Goal: Task Accomplishment & Management: Manage account settings

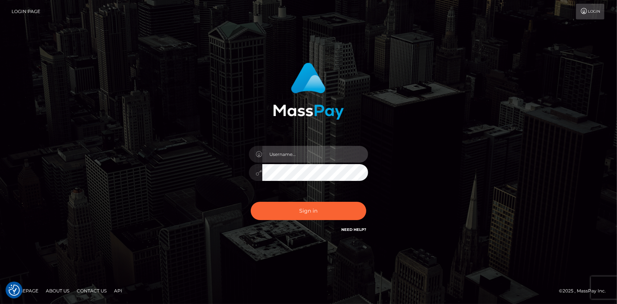
type input "[PERSON_NAME].cosmo"
click at [297, 199] on div "Sign in Need Help?" at bounding box center [308, 213] width 130 height 33
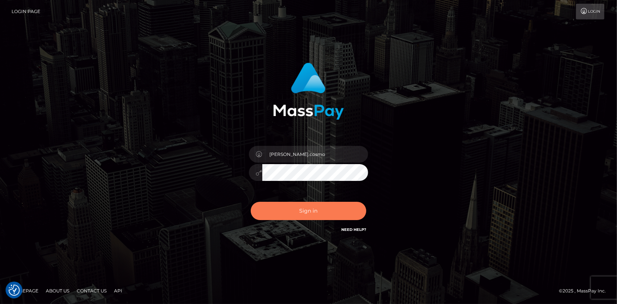
click at [291, 204] on button "Sign in" at bounding box center [309, 211] width 116 height 18
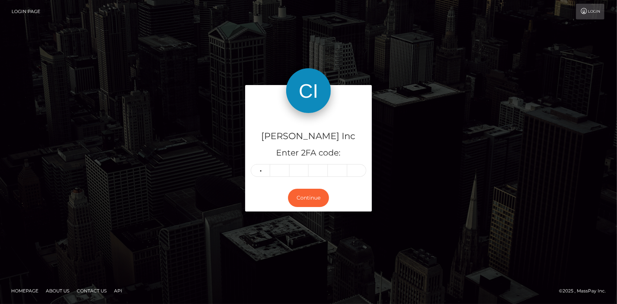
type input "1"
type input "4"
type input "9"
type input "6"
type input "9"
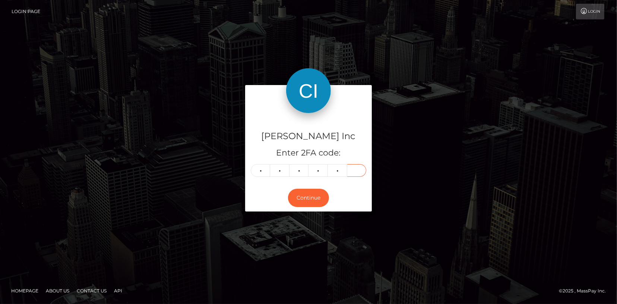
type input "5"
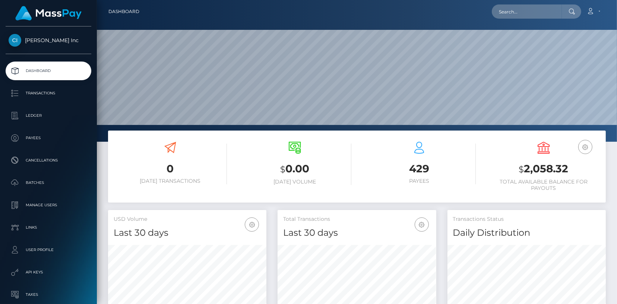
scroll to position [132, 158]
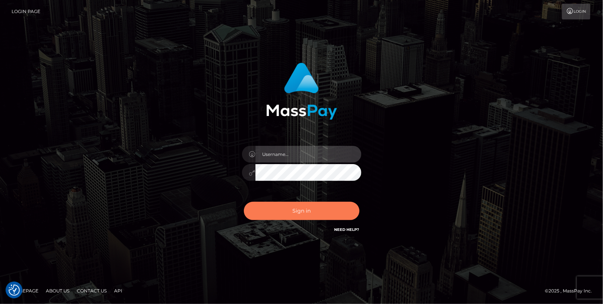
type input "[PERSON_NAME].cosmo"
click at [308, 212] on button "Sign in" at bounding box center [302, 211] width 116 height 18
type input "[PERSON_NAME].cosmo"
click at [308, 214] on button "Sign in" at bounding box center [302, 211] width 116 height 18
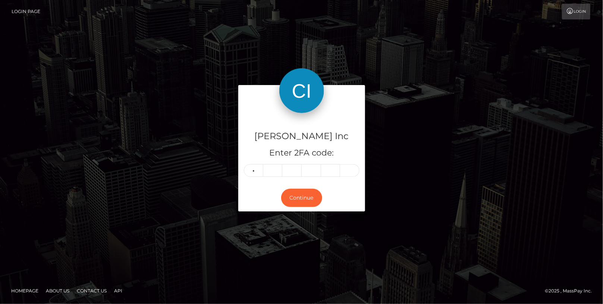
type input "5"
type input "6"
type input "0"
type input "4"
type input "9"
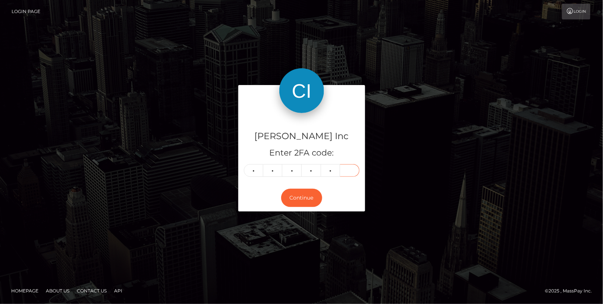
type input "6"
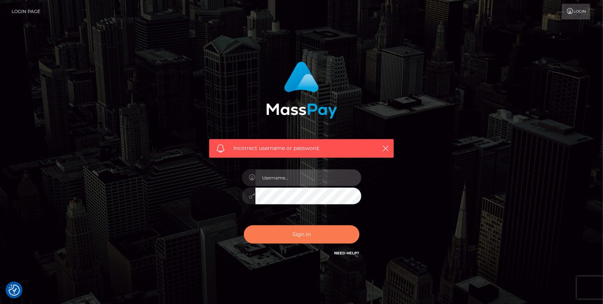
type input "[PERSON_NAME].cosmo"
click at [307, 240] on button "Sign in" at bounding box center [302, 234] width 116 height 18
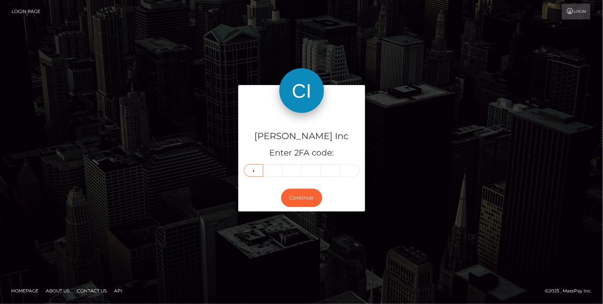
type input "0"
type input "8"
type input "4"
type input "1"
type input "6"
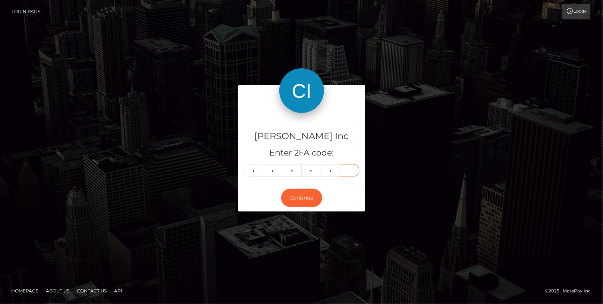
type input "9"
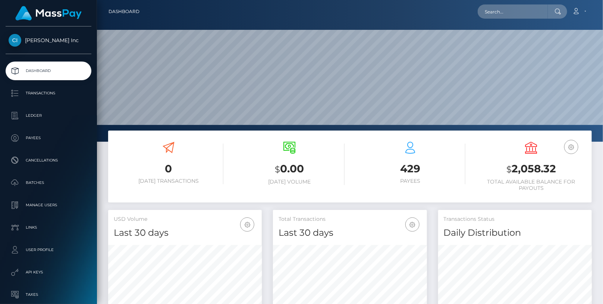
scroll to position [132, 154]
click at [529, 12] on input "text" at bounding box center [513, 11] width 70 height 14
type input "s"
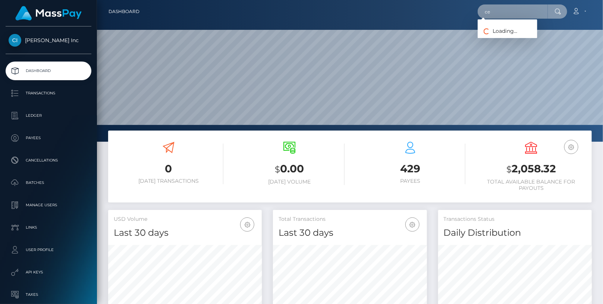
type input "c"
type input "semen"
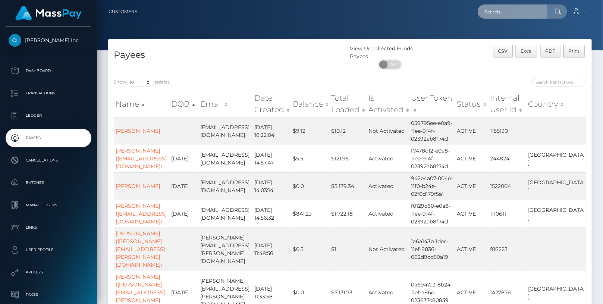
click at [507, 13] on input "text" at bounding box center [513, 11] width 70 height 14
paste input "[EMAIL_ADDRESS][DOMAIN_NAME]"
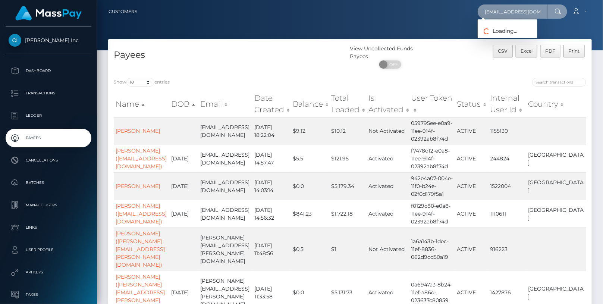
scroll to position [0, 22]
type input "[EMAIL_ADDRESS][DOMAIN_NAME]"
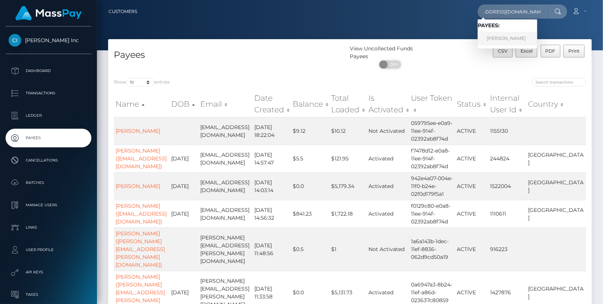
click at [517, 38] on link "[PERSON_NAME]" at bounding box center [508, 39] width 60 height 14
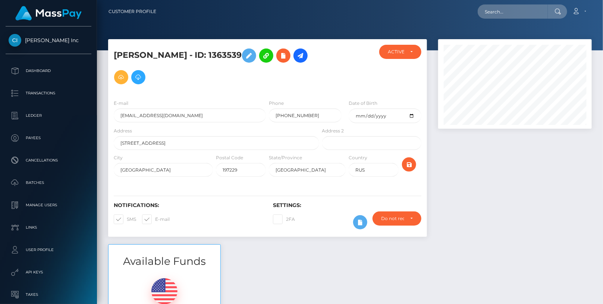
scroll to position [89, 154]
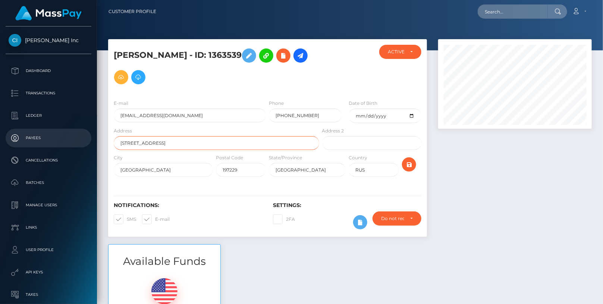
drag, startPoint x: 267, startPoint y: 141, endPoint x: 90, endPoint y: 141, distance: 176.7
click at [90, 141] on div "Cindy Gallop Inc Dashboard Transactions Ledger Payees Cancellations" at bounding box center [301, 152] width 603 height 304
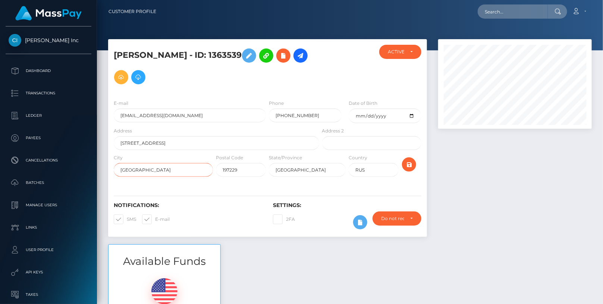
click at [158, 173] on input "Saint Petersburg" at bounding box center [163, 170] width 99 height 14
click at [158, 172] on input "Saint Petersburg" at bounding box center [163, 170] width 99 height 14
click at [242, 170] on input "197229" at bounding box center [241, 170] width 50 height 14
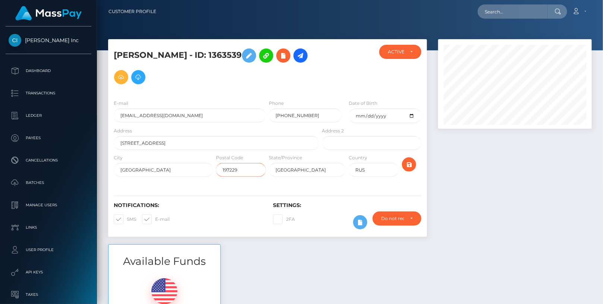
click at [242, 170] on input "197229" at bounding box center [241, 170] width 50 height 14
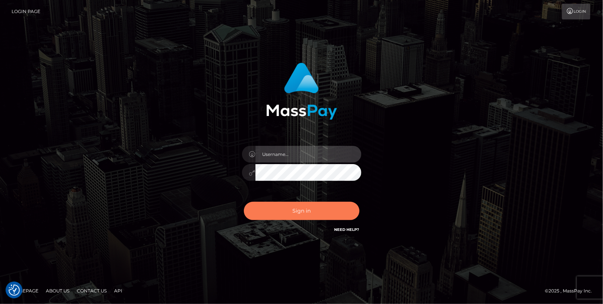
type input "[PERSON_NAME].cosmo"
click at [309, 204] on button "Sign in" at bounding box center [302, 211] width 116 height 18
type input "angie.cosmo"
click at [308, 204] on button "Sign in" at bounding box center [302, 211] width 116 height 18
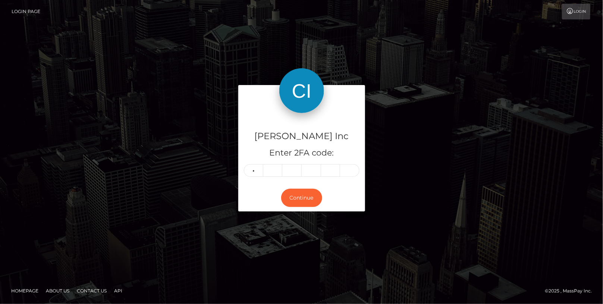
type input "0"
type input "5"
type input "1"
type input "5"
type input "7"
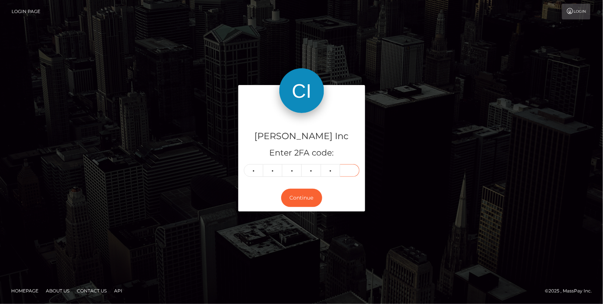
type input "4"
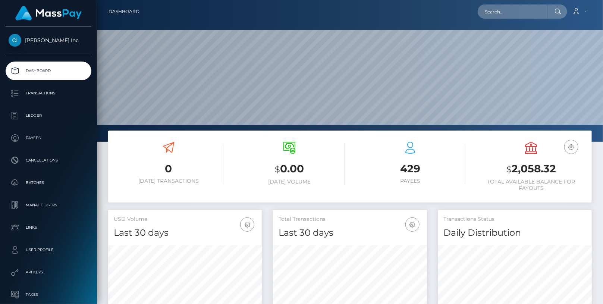
scroll to position [132, 154]
click at [511, 16] on input "text" at bounding box center [513, 11] width 70 height 14
paste input "[EMAIL_ADDRESS][DOMAIN_NAME]"
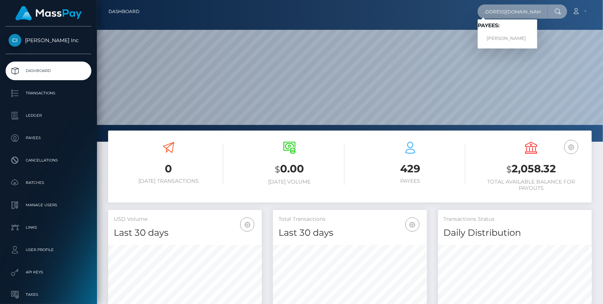
type input "[EMAIL_ADDRESS][DOMAIN_NAME]"
click at [498, 42] on link "SEMEN SAVCHUKOV" at bounding box center [508, 39] width 60 height 14
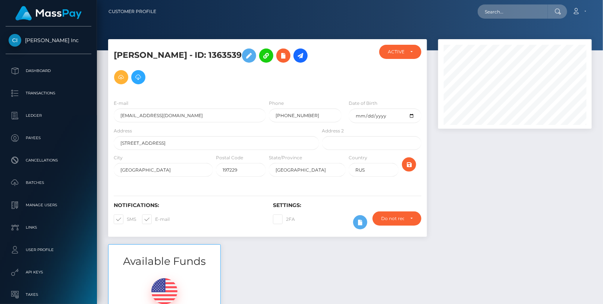
scroll to position [89, 154]
click at [171, 137] on input "Yuntolovsky Prospect 49, building 3, apartament 93" at bounding box center [216, 143] width 205 height 14
paste input "Gospodara Vucica 173, apartment 518"
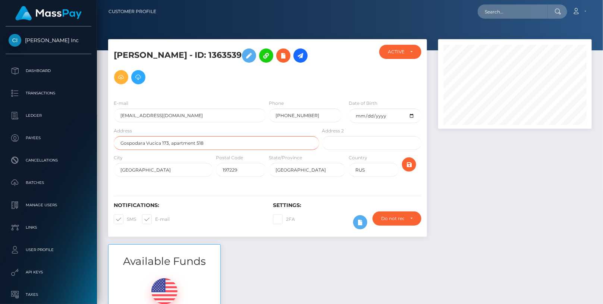
click at [173, 144] on input "Gospodara Vucica 173, apartment 518" at bounding box center [216, 143] width 205 height 14
drag, startPoint x: 214, startPoint y: 143, endPoint x: 171, endPoint y: 144, distance: 42.5
click at [170, 144] on input "Gospodara Vucica 173 apartment 518" at bounding box center [216, 143] width 205 height 14
type input "Gospodara Vucica 173"
click at [350, 138] on input "text" at bounding box center [371, 143] width 99 height 14
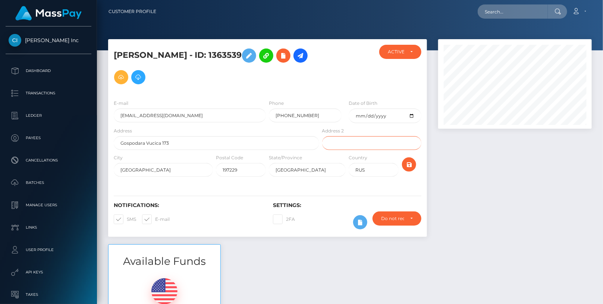
paste input "apartment 518"
click at [343, 142] on input "apartment 518" at bounding box center [371, 143] width 99 height 14
type input "Apt 518"
click at [201, 139] on input "Gospodara Vucica 173" at bounding box center [216, 143] width 205 height 14
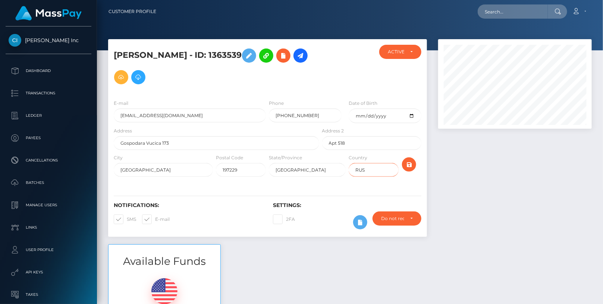
click at [363, 167] on input "RUS" at bounding box center [374, 170] width 50 height 14
paste input "Serbia"
type input "Serbia"
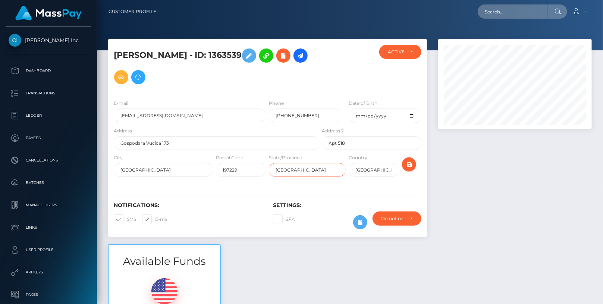
click at [287, 168] on input "[GEOGRAPHIC_DATA]" at bounding box center [307, 170] width 77 height 14
type input "S"
click at [155, 173] on input "Saint Petersburg" at bounding box center [163, 170] width 99 height 14
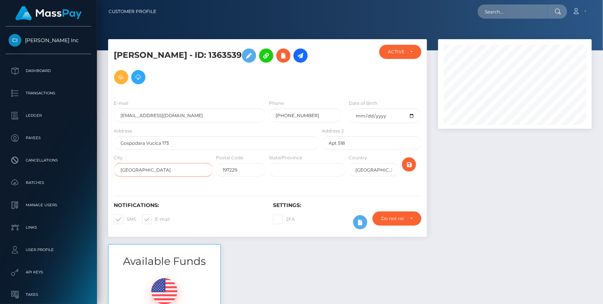
click at [155, 173] on input "Saint Petersburg" at bounding box center [163, 170] width 99 height 14
paste input "Belgrade"
type input "Belgrade"
click at [292, 169] on input "text" at bounding box center [307, 170] width 77 height 14
click at [238, 170] on input "197229" at bounding box center [241, 170] width 50 height 14
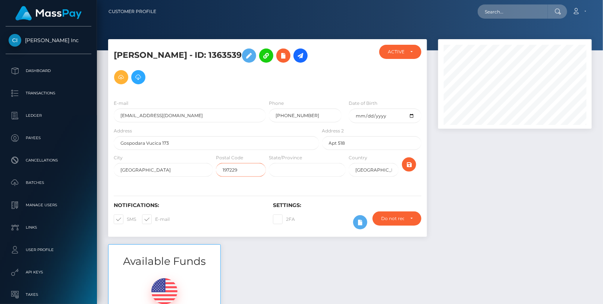
click at [238, 170] on input "197229" at bounding box center [241, 170] width 50 height 14
paste input "1118"
type input "11118"
drag, startPoint x: 182, startPoint y: 141, endPoint x: 102, endPoint y: 141, distance: 79.8
click at [103, 141] on div "SEMEN SAVCHUKOV - ID: 1363539" at bounding box center [268, 141] width 330 height 205
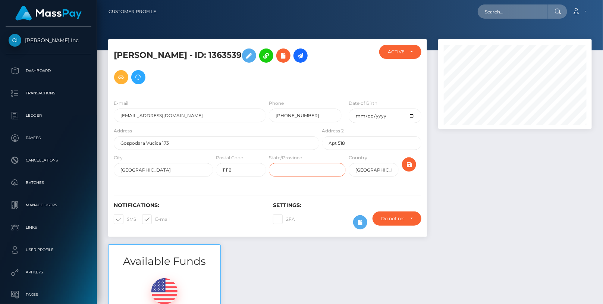
click at [312, 171] on input "text" at bounding box center [307, 170] width 77 height 14
click at [409, 167] on icon "submit" at bounding box center [408, 164] width 9 height 9
click at [368, 167] on input "RUS" at bounding box center [374, 170] width 50 height 14
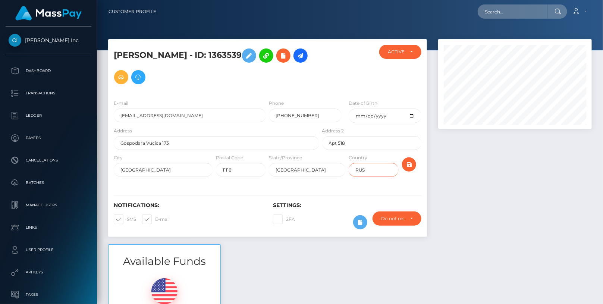
click at [368, 167] on input "RUS" at bounding box center [374, 170] width 50 height 14
type input "s"
type input "SRB"
click at [360, 222] on icon at bounding box center [360, 222] width 9 height 9
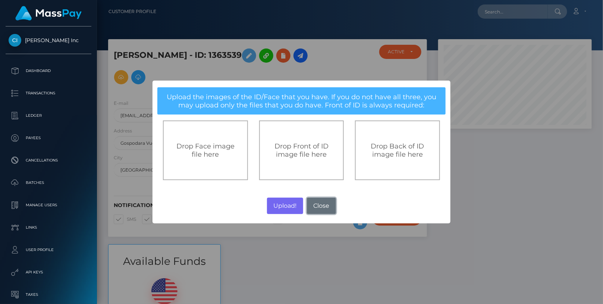
click at [324, 208] on button "Close" at bounding box center [321, 206] width 29 height 16
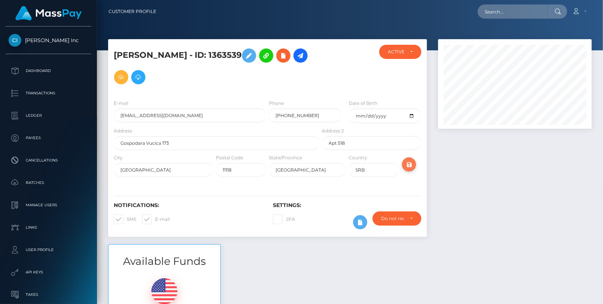
click at [408, 166] on icon "submit" at bounding box center [408, 164] width 9 height 9
click at [376, 172] on input "RUS" at bounding box center [374, 170] width 50 height 14
click at [317, 167] on input "[GEOGRAPHIC_DATA]" at bounding box center [307, 170] width 77 height 14
drag, startPoint x: 319, startPoint y: 171, endPoint x: 252, endPoint y: 170, distance: 67.1
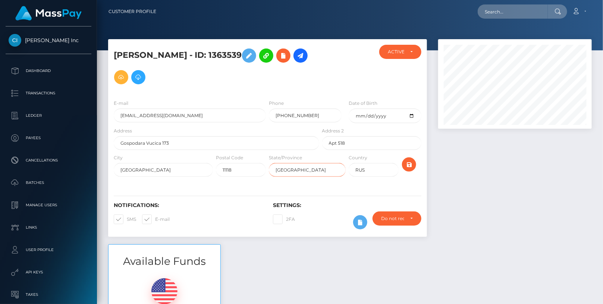
click at [254, 171] on div "City [GEOGRAPHIC_DATA] Postal Code 11118 State/Province [GEOGRAPHIC_DATA] Count…" at bounding box center [267, 167] width 319 height 27
click at [392, 164] on input "RUS" at bounding box center [374, 170] width 50 height 14
click at [391, 164] on input "RUS" at bounding box center [374, 170] width 50 height 14
type input "SER"
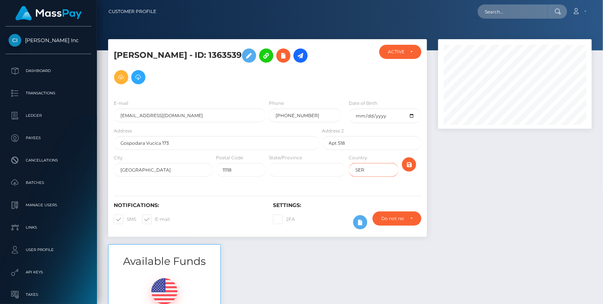
click at [373, 169] on input "SER" at bounding box center [374, 170] width 50 height 14
type input "SRB"
click at [413, 166] on icon "submit" at bounding box center [408, 164] width 9 height 9
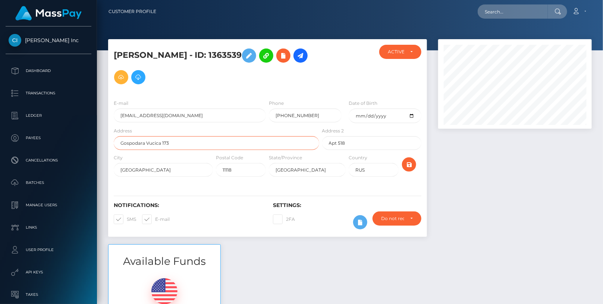
click at [194, 143] on input "Gospodara Vucica 173" at bounding box center [216, 143] width 205 height 14
click at [305, 175] on input "[GEOGRAPHIC_DATA]" at bounding box center [307, 170] width 77 height 14
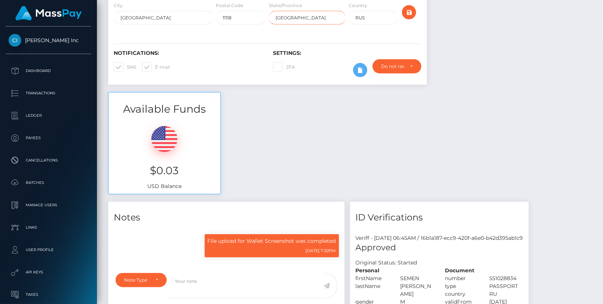
scroll to position [0, 0]
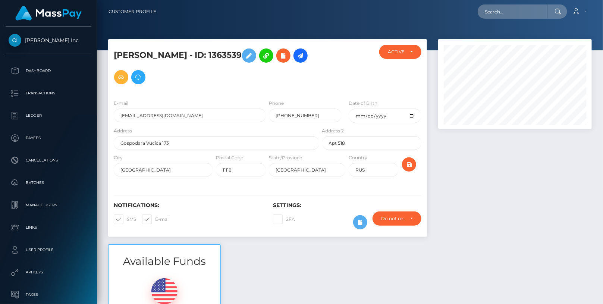
click at [517, 209] on div at bounding box center [514, 141] width 165 height 205
drag, startPoint x: 256, startPoint y: 59, endPoint x: 116, endPoint y: 57, distance: 139.8
click at [116, 58] on h5 "[PERSON_NAME] - ID: 1363539" at bounding box center [214, 66] width 201 height 43
copy h5 "[PERSON_NAME] - ID: 1363539"
click at [145, 168] on input "[GEOGRAPHIC_DATA]" at bounding box center [163, 170] width 99 height 14
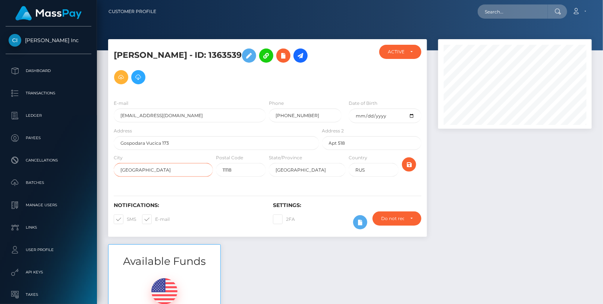
click at [145, 168] on input "[GEOGRAPHIC_DATA]" at bounding box center [163, 170] width 99 height 14
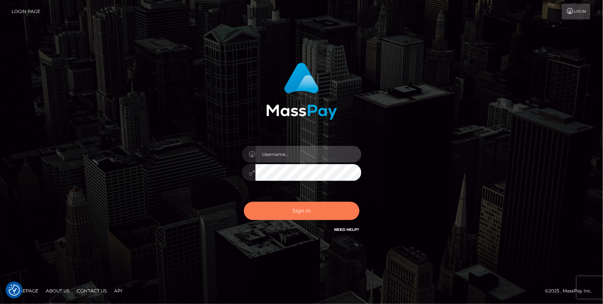
type input "[PERSON_NAME].cosmo"
click at [323, 212] on button "Sign in" at bounding box center [302, 211] width 116 height 18
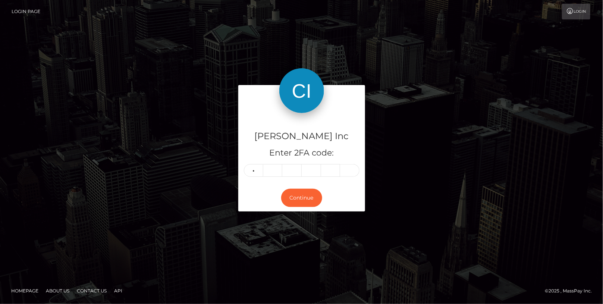
type input "7"
type input "4"
type input "9"
type input "2"
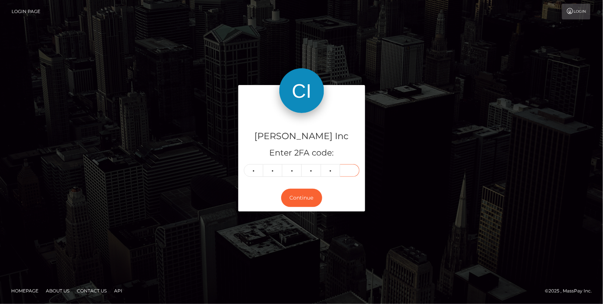
type input "3"
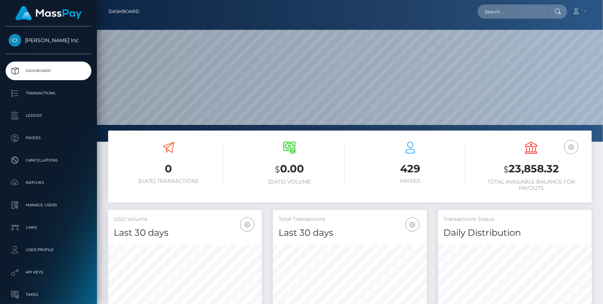
scroll to position [132, 154]
click at [515, 13] on input "text" at bounding box center [513, 11] width 70 height 14
paste input "[EMAIL_ADDRESS][DOMAIN_NAME]"
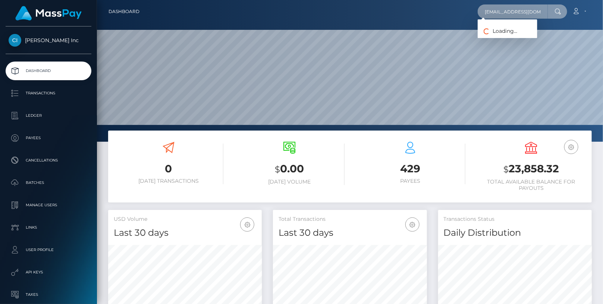
scroll to position [0, 22]
type input "[EMAIL_ADDRESS][DOMAIN_NAME]"
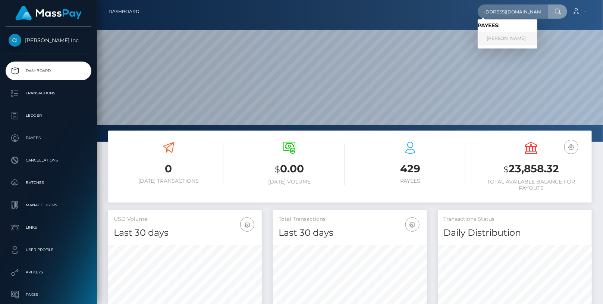
click at [511, 37] on link "SEMEN SAVCHUKOV" at bounding box center [508, 39] width 60 height 14
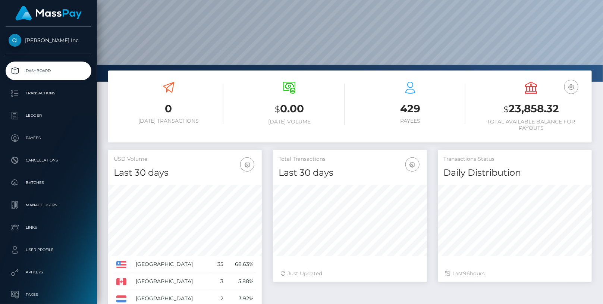
scroll to position [61, 0]
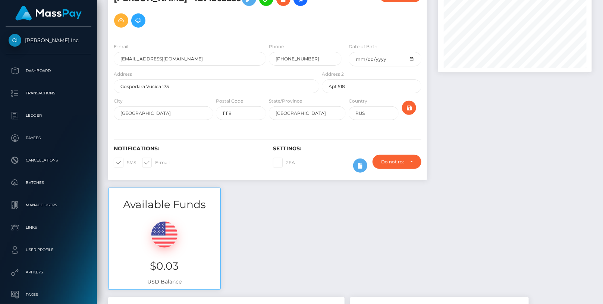
scroll to position [59, 0]
